Goal: Task Accomplishment & Management: Manage account settings

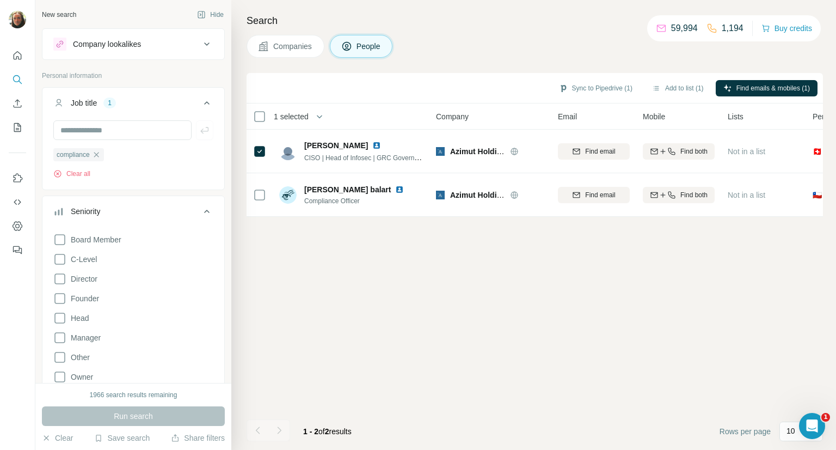
scroll to position [28, 0]
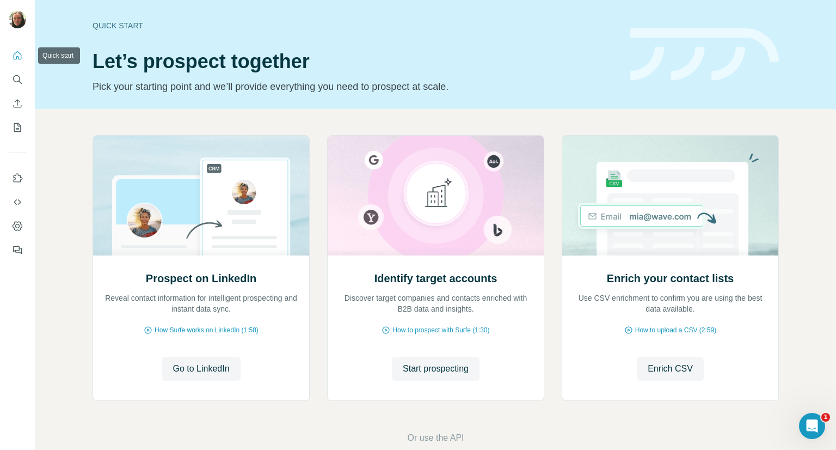
click at [21, 53] on icon "Quick start" at bounding box center [17, 55] width 11 height 11
click at [15, 57] on icon "Quick start" at bounding box center [17, 55] width 11 height 11
click at [15, 122] on icon "My lists" at bounding box center [17, 127] width 11 height 11
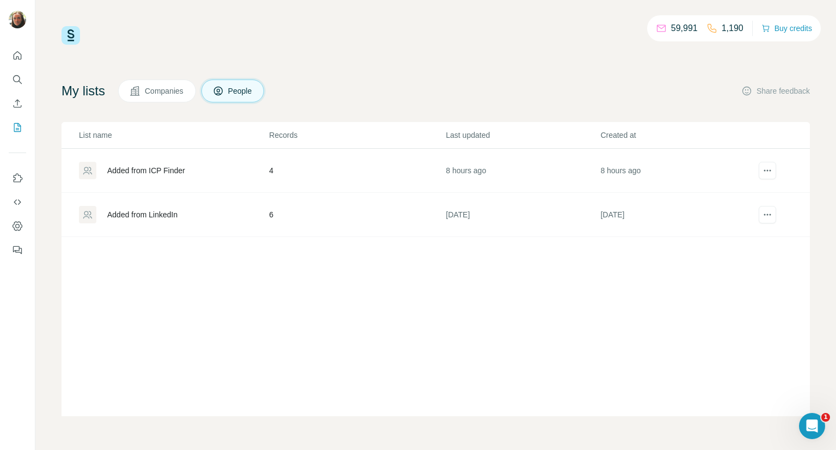
click at [176, 170] on div "Added from ICP Finder" at bounding box center [146, 170] width 78 height 11
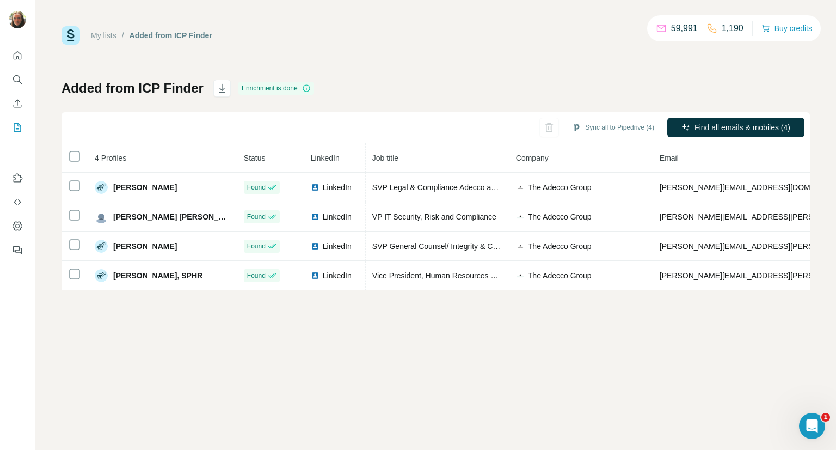
click at [111, 39] on link "My lists" at bounding box center [104, 35] width 26 height 9
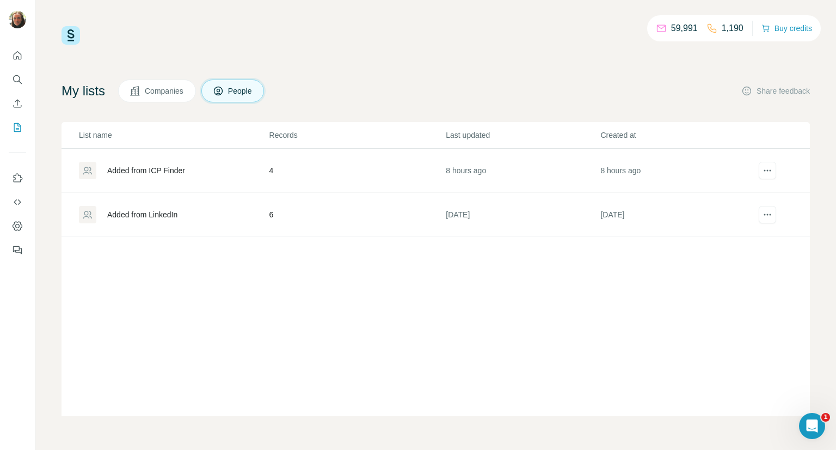
click at [151, 213] on div "Added from LinkedIn" at bounding box center [142, 214] width 70 height 11
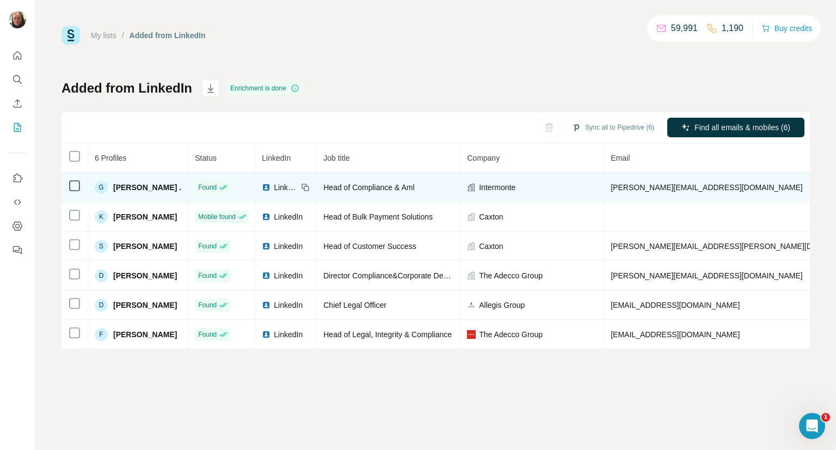
click at [301, 187] on icon at bounding box center [305, 187] width 9 height 9
